Goal: Task Accomplishment & Management: Use online tool/utility

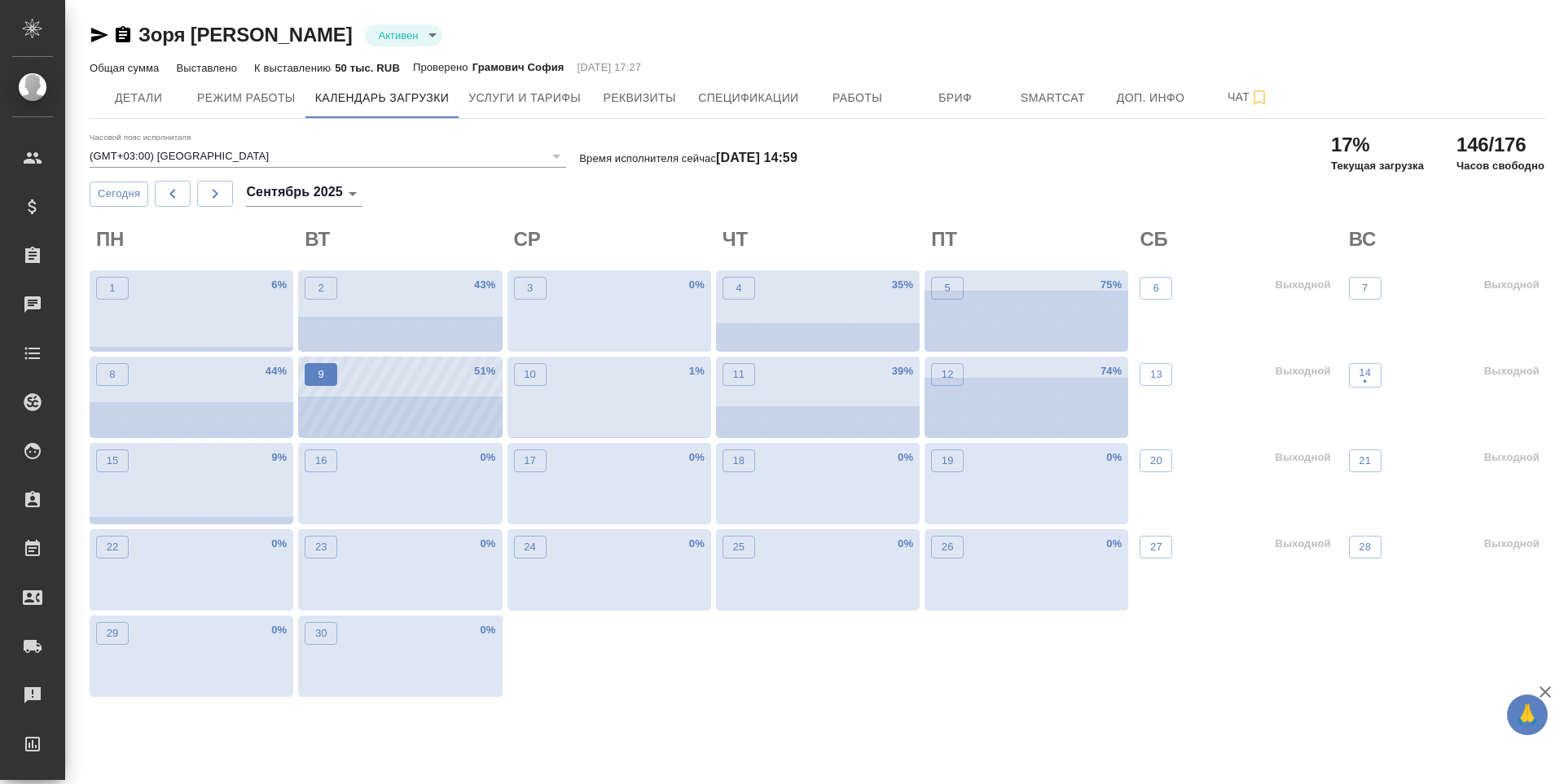
click at [332, 384] on button "9" at bounding box center [321, 374] width 33 height 23
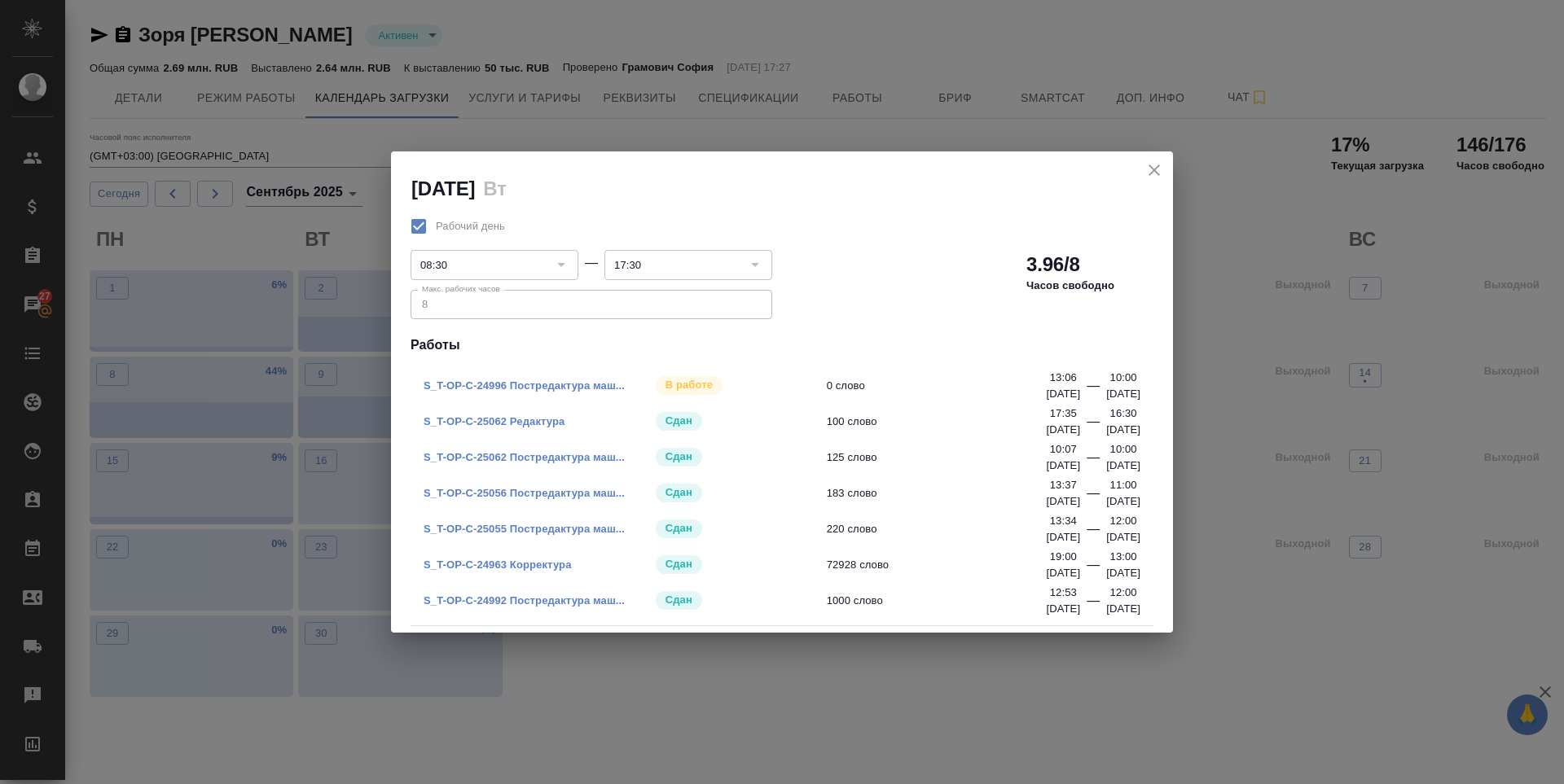
click at [1159, 172] on icon "close" at bounding box center [1154, 170] width 19 height 19
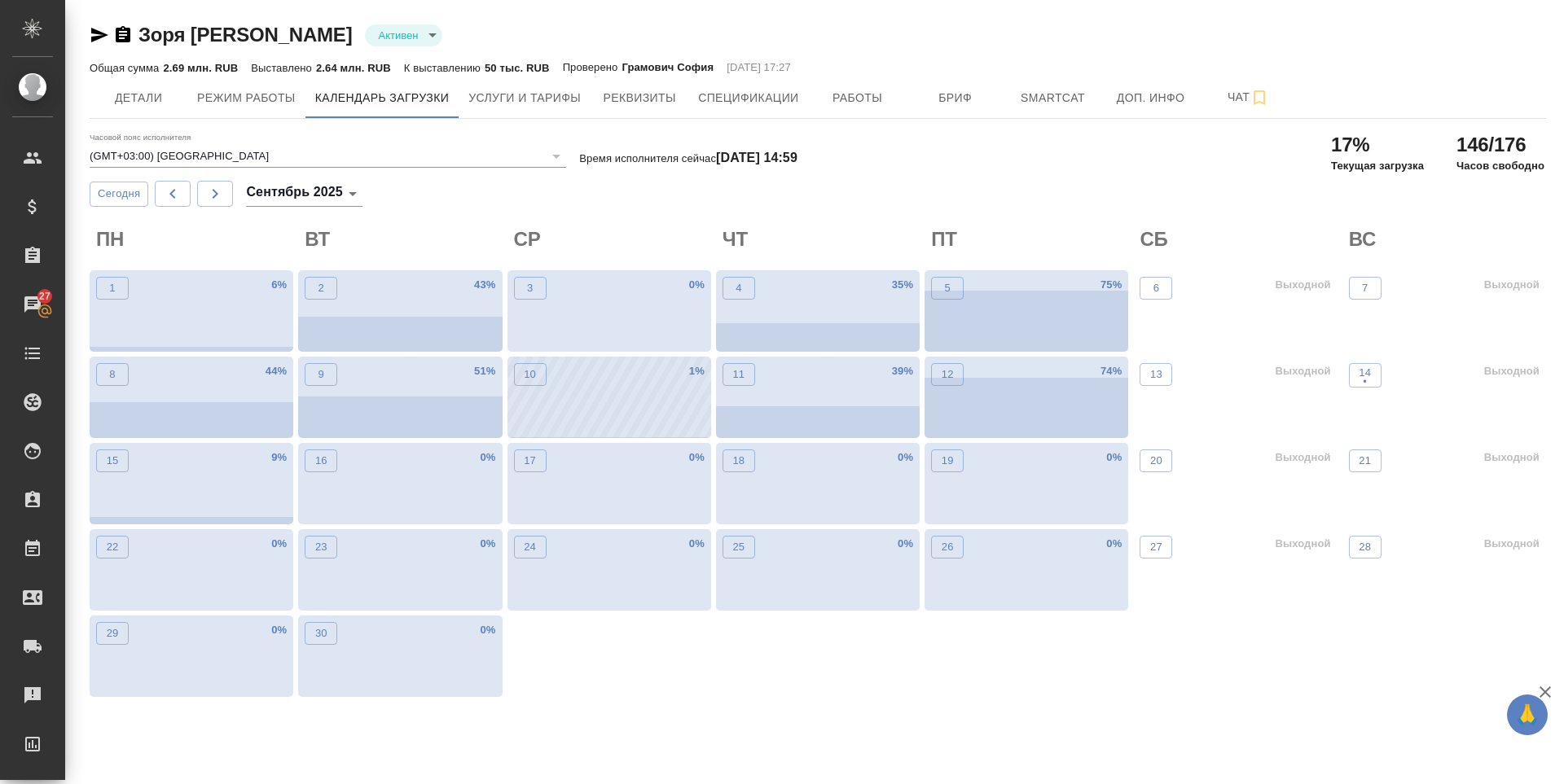
click at [553, 410] on div "10 1 %" at bounding box center [609, 397] width 204 height 81
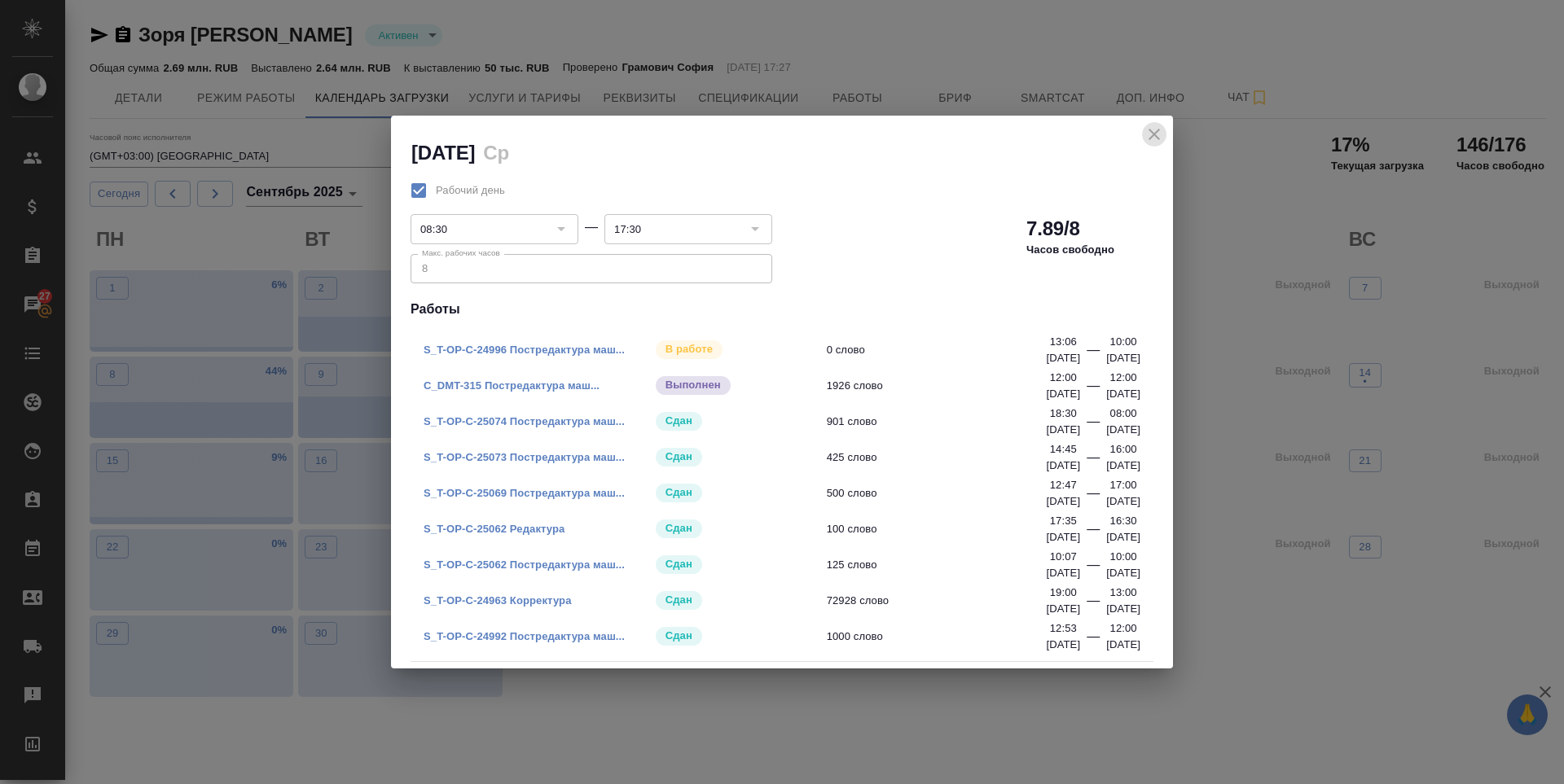
click at [1155, 134] on icon "close" at bounding box center [1154, 134] width 11 height 11
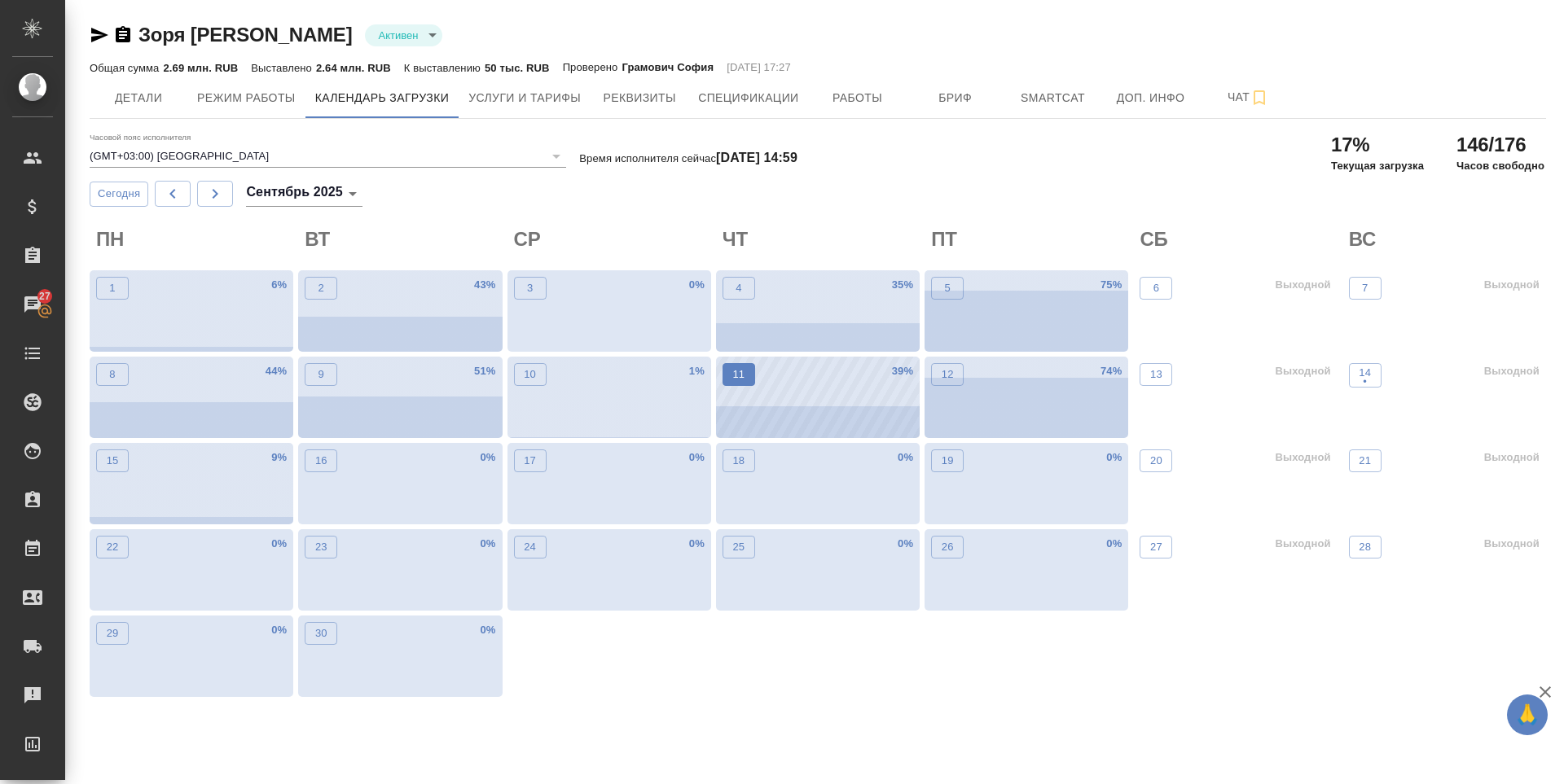
click at [738, 366] on p "11" at bounding box center [738, 374] width 12 height 16
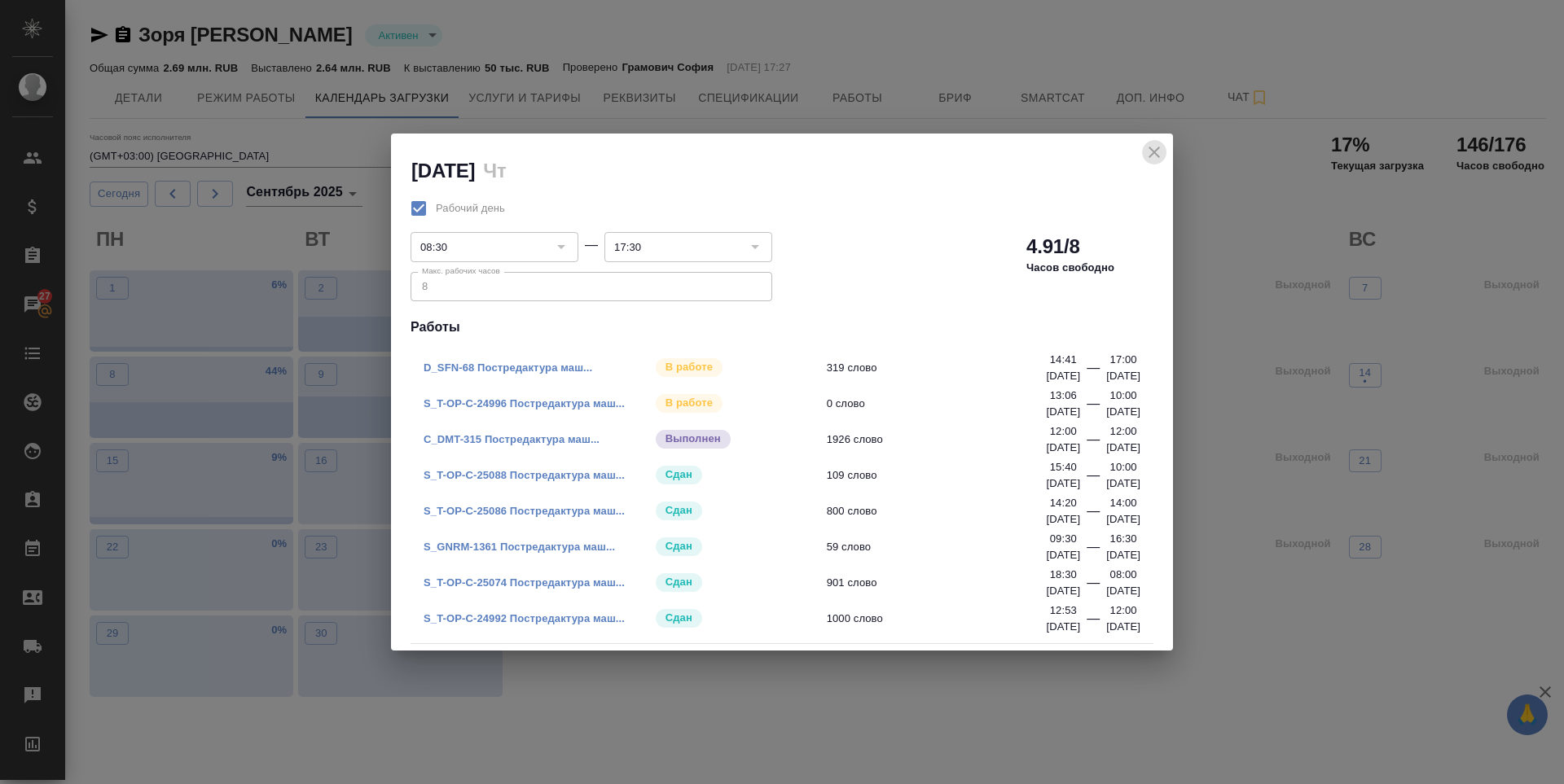
click at [1147, 158] on icon "close" at bounding box center [1154, 152] width 19 height 19
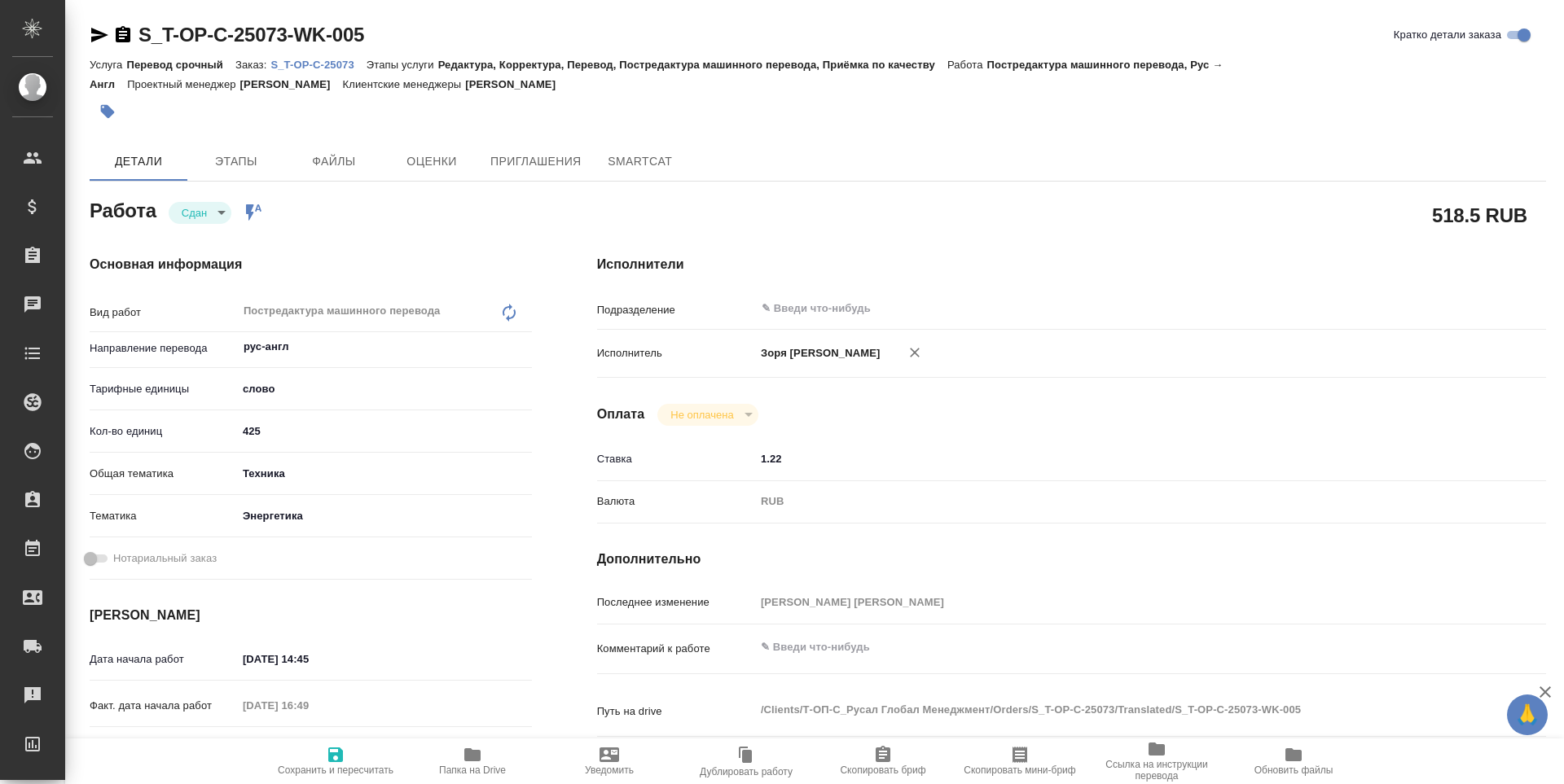
scroll to position [606, 0]
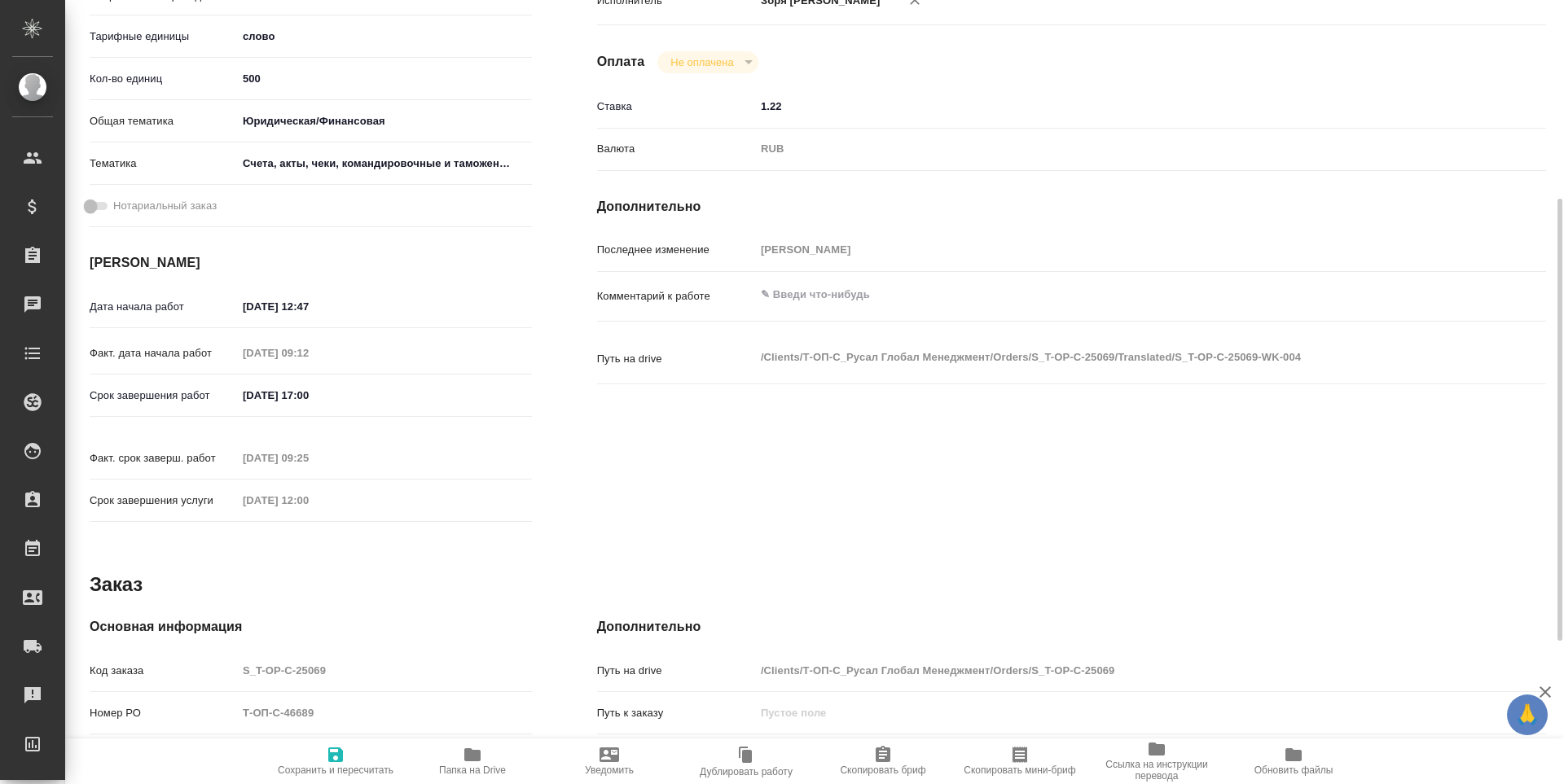
scroll to position [606, 0]
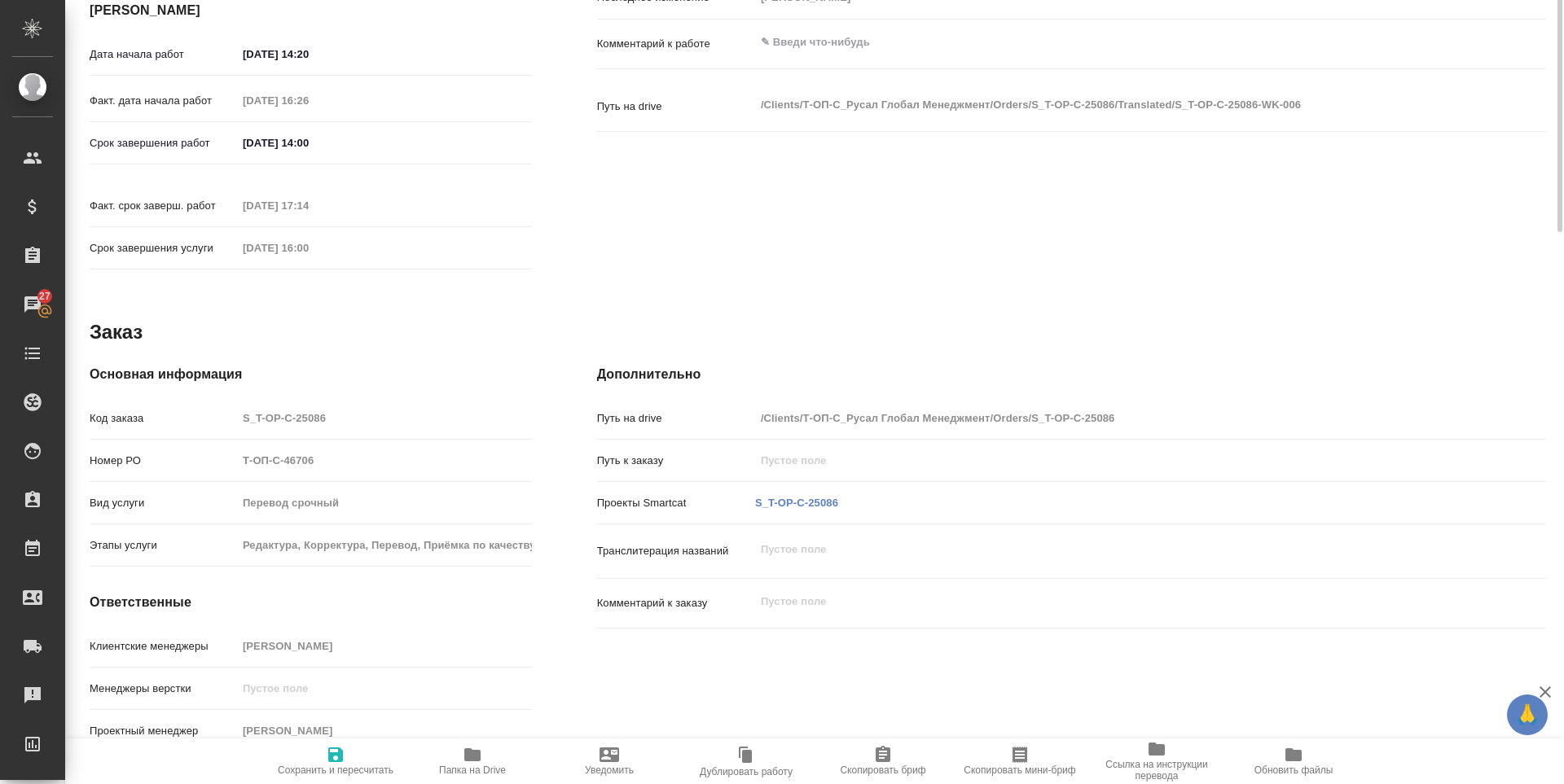
scroll to position [606, 0]
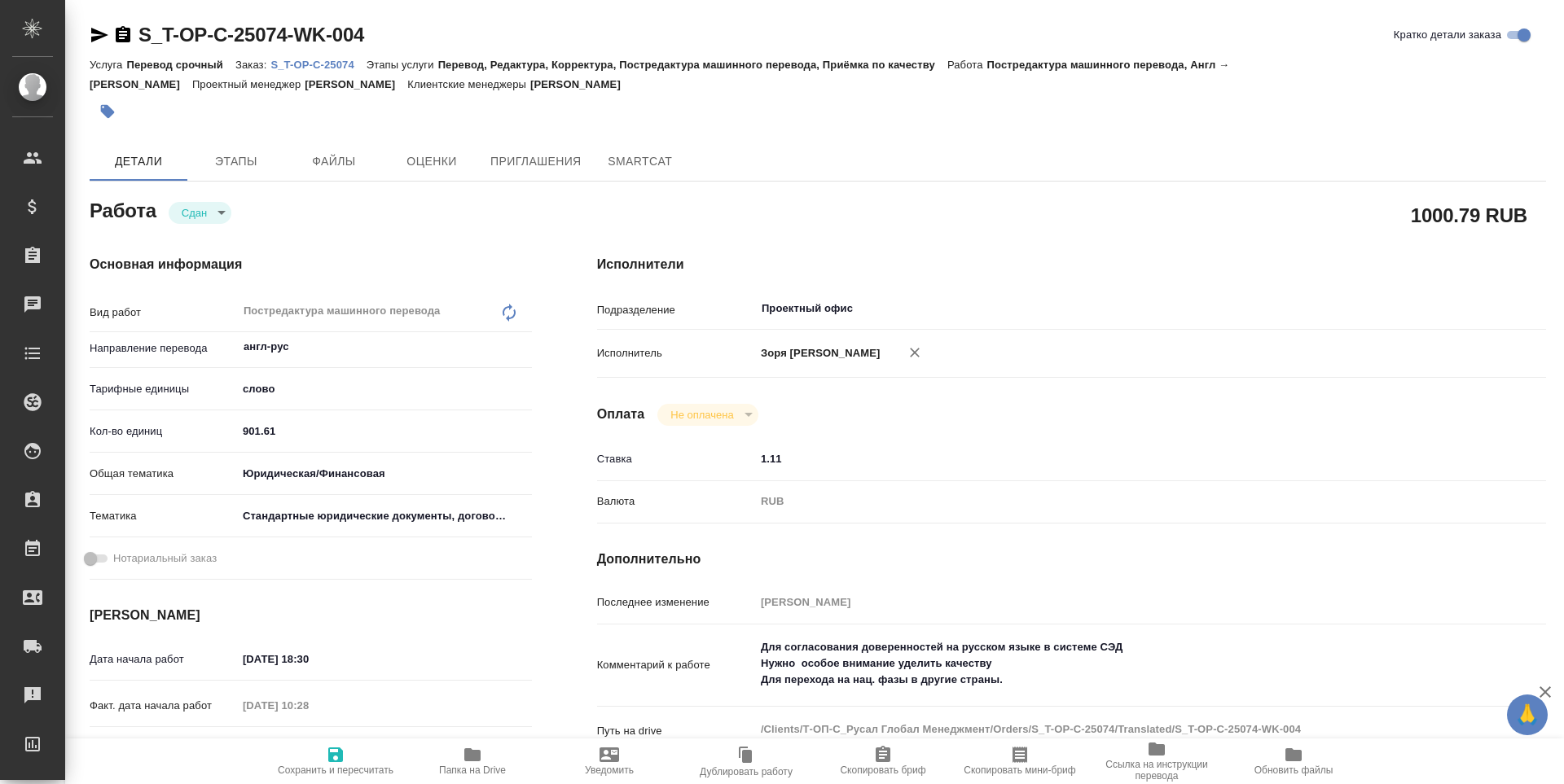
click at [460, 762] on span "Папка на Drive" at bounding box center [472, 760] width 118 height 31
